Goal: Task Accomplishment & Management: Manage account settings

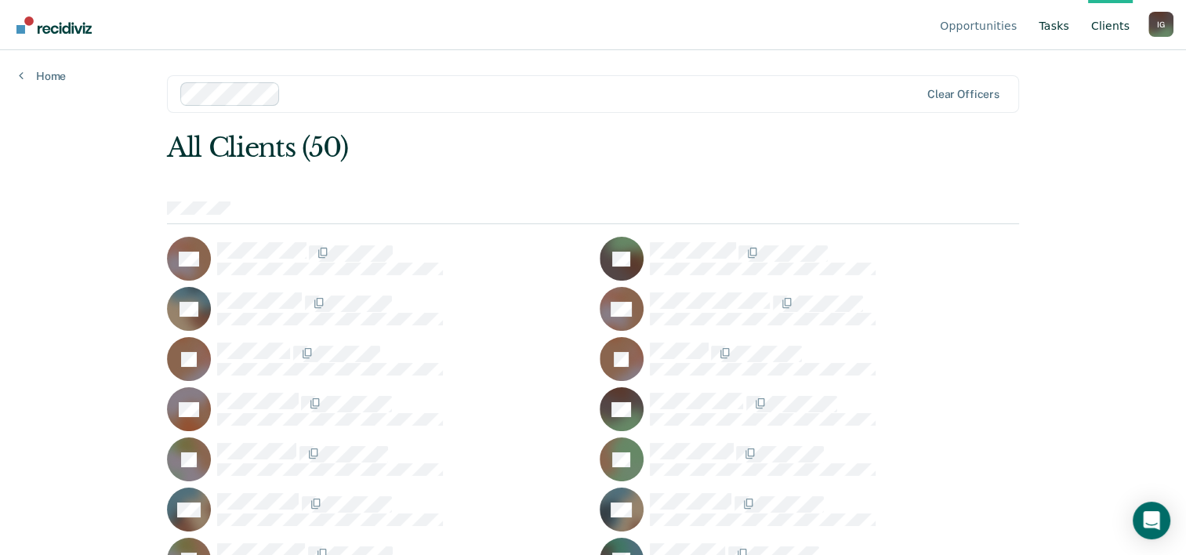
click at [1054, 31] on link "Tasks" at bounding box center [1054, 25] width 37 height 50
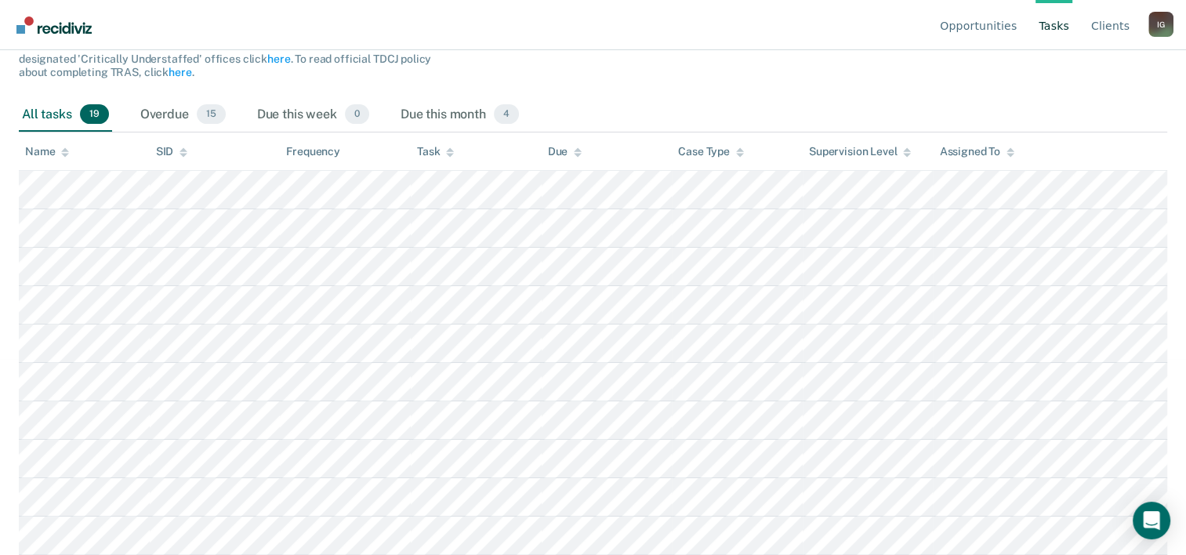
scroll to position [198, 0]
click at [446, 110] on div "Due this month 4" at bounding box center [459, 113] width 125 height 34
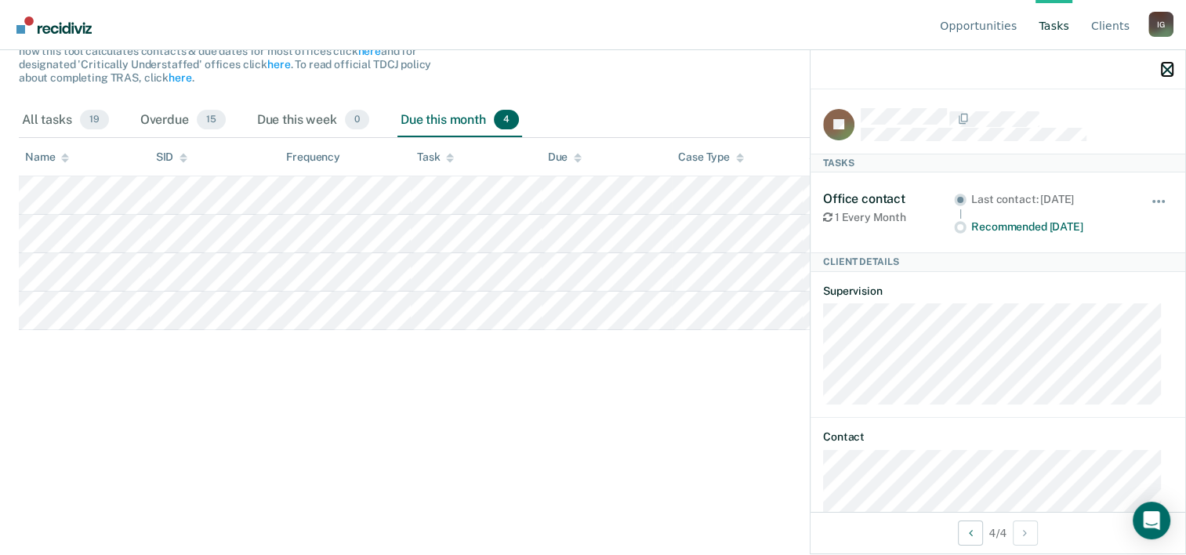
click at [1166, 68] on icon "button" at bounding box center [1167, 69] width 11 height 11
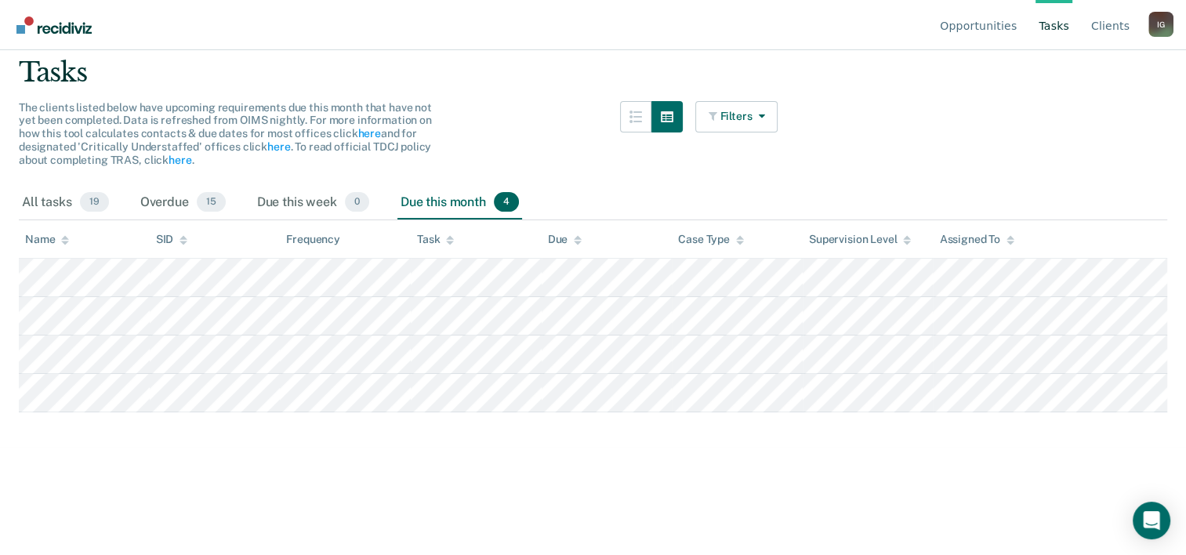
scroll to position [85, 0]
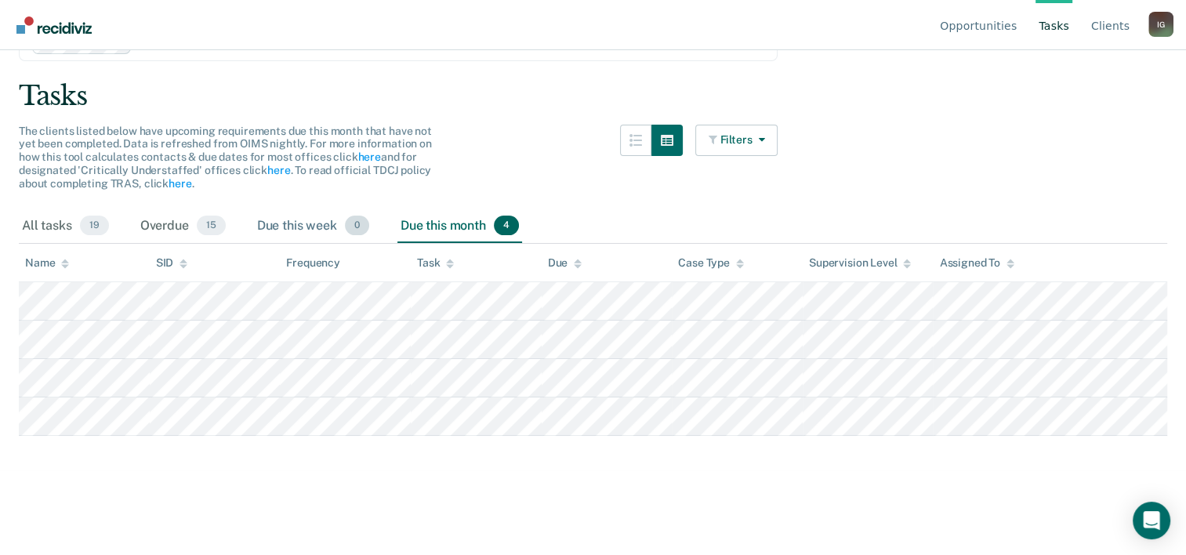
click at [280, 228] on div "Due this week 0" at bounding box center [313, 226] width 118 height 34
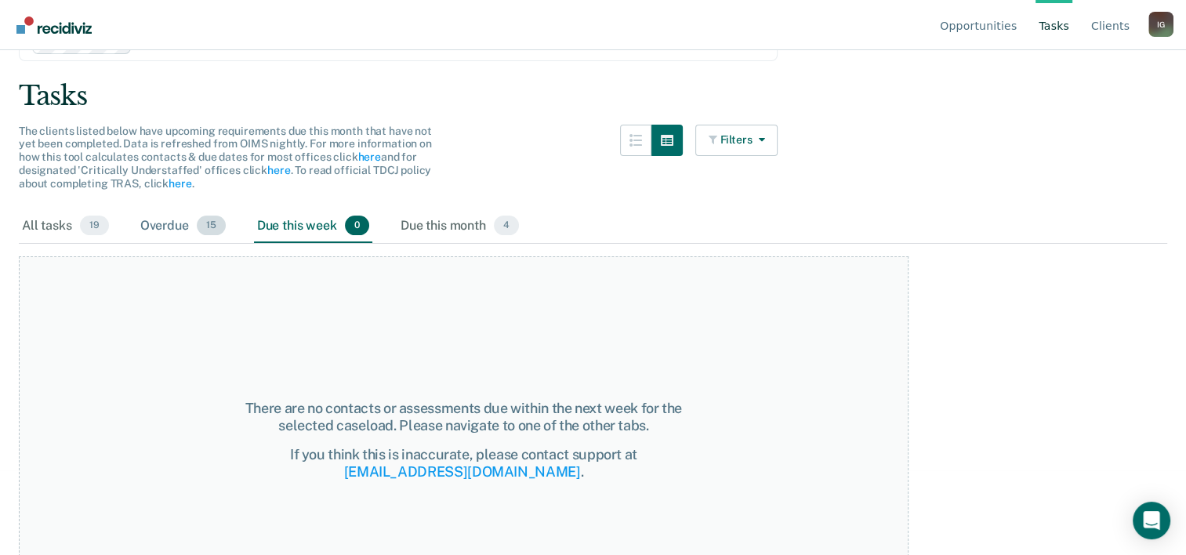
click at [169, 228] on div "Overdue 15" at bounding box center [183, 226] width 92 height 34
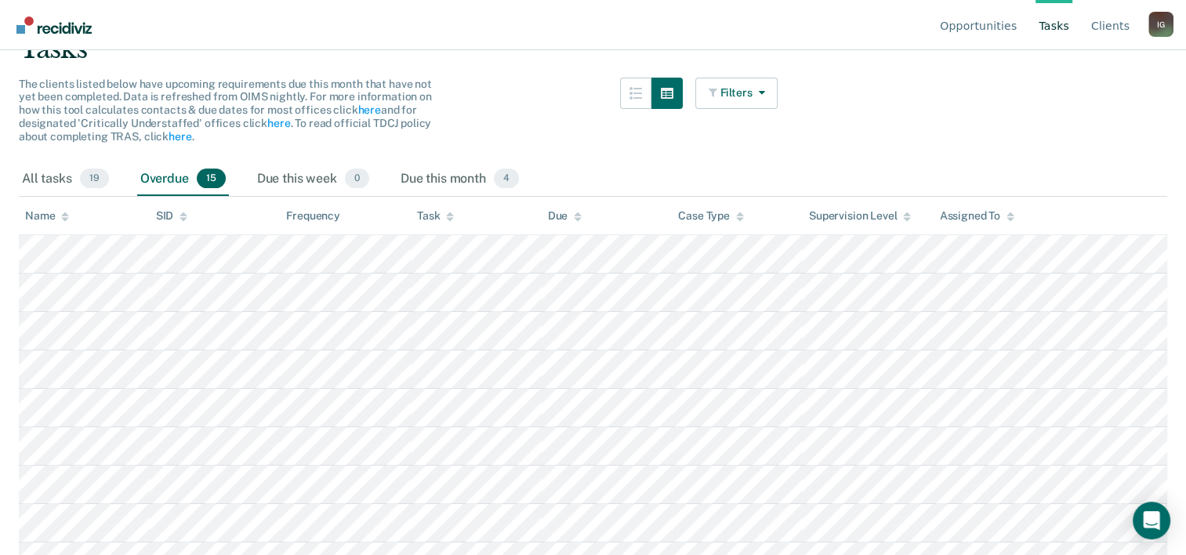
scroll to position [125, 0]
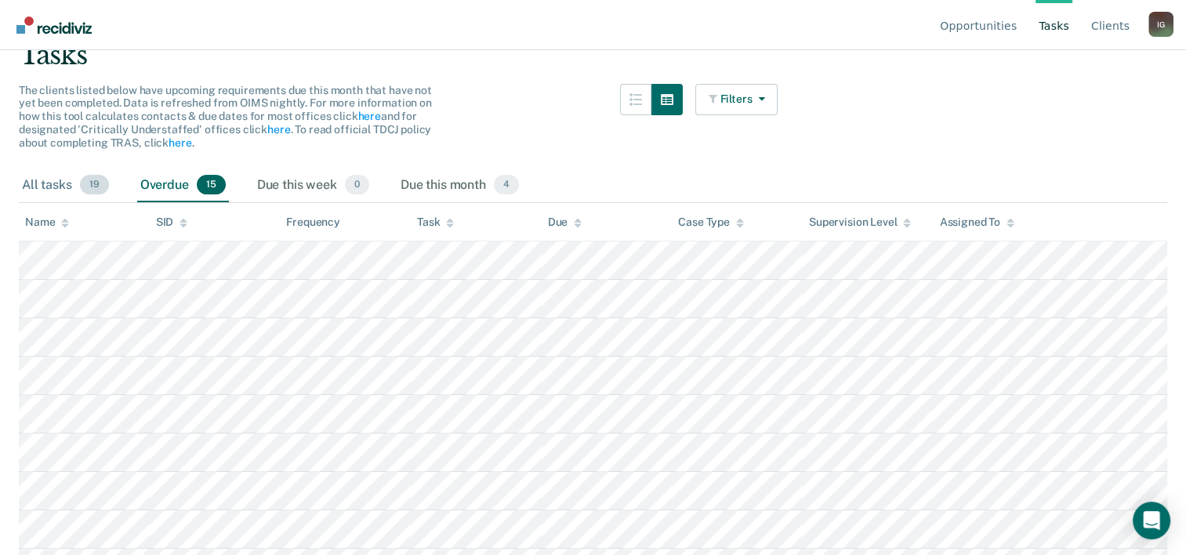
click at [42, 178] on div "All tasks 19" at bounding box center [65, 186] width 93 height 34
click at [146, 177] on div "Overdue 15" at bounding box center [183, 186] width 92 height 34
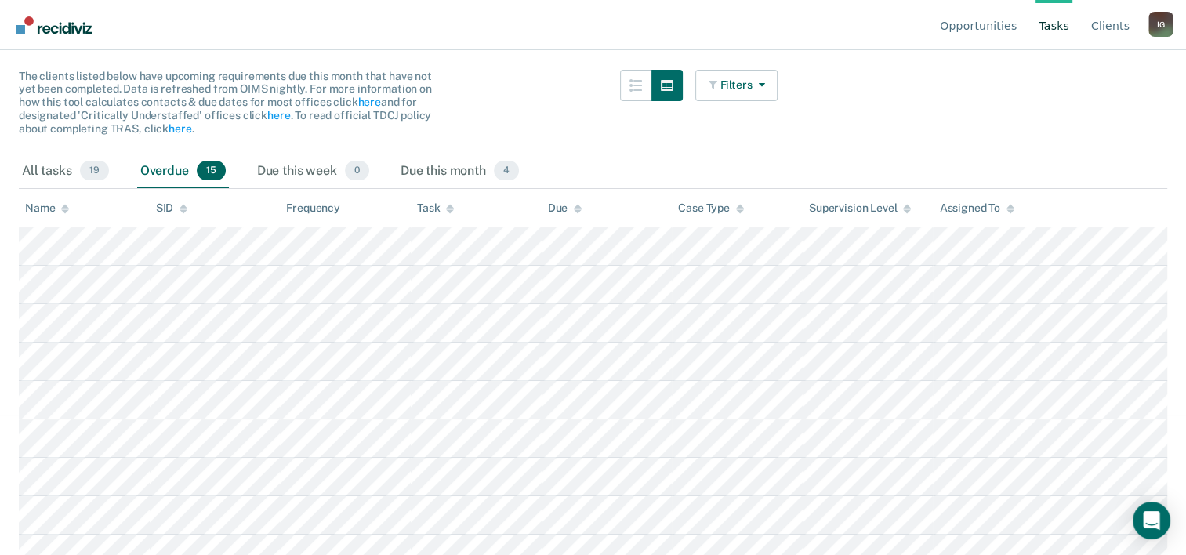
scroll to position [142, 0]
click at [45, 166] on div "All tasks 19" at bounding box center [65, 169] width 93 height 34
click at [147, 168] on div "Overdue 15" at bounding box center [183, 169] width 92 height 34
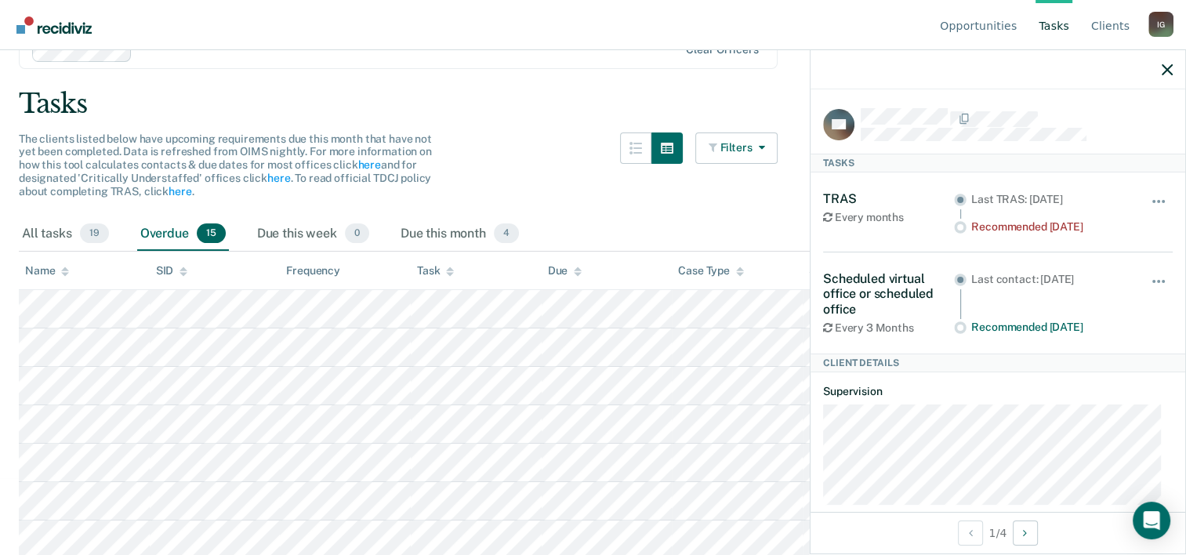
scroll to position [78, 0]
click at [518, 177] on div "The clients listed below have upcoming requirements due this month that have no…" at bounding box center [398, 173] width 759 height 85
click at [1167, 70] on icon "button" at bounding box center [1167, 69] width 11 height 11
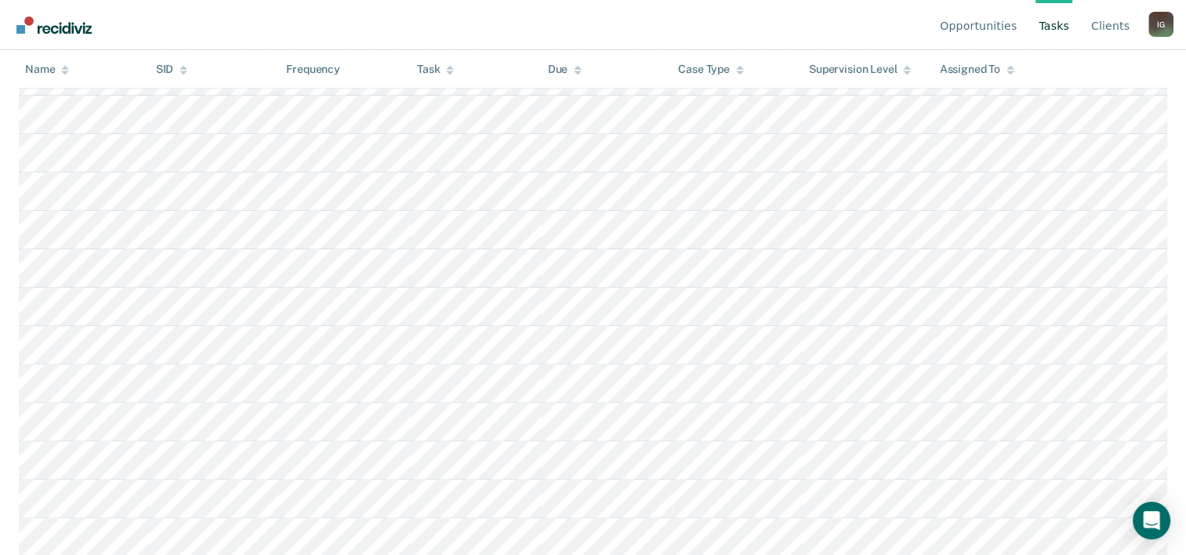
scroll to position [0, 0]
